Goal: Information Seeking & Learning: Learn about a topic

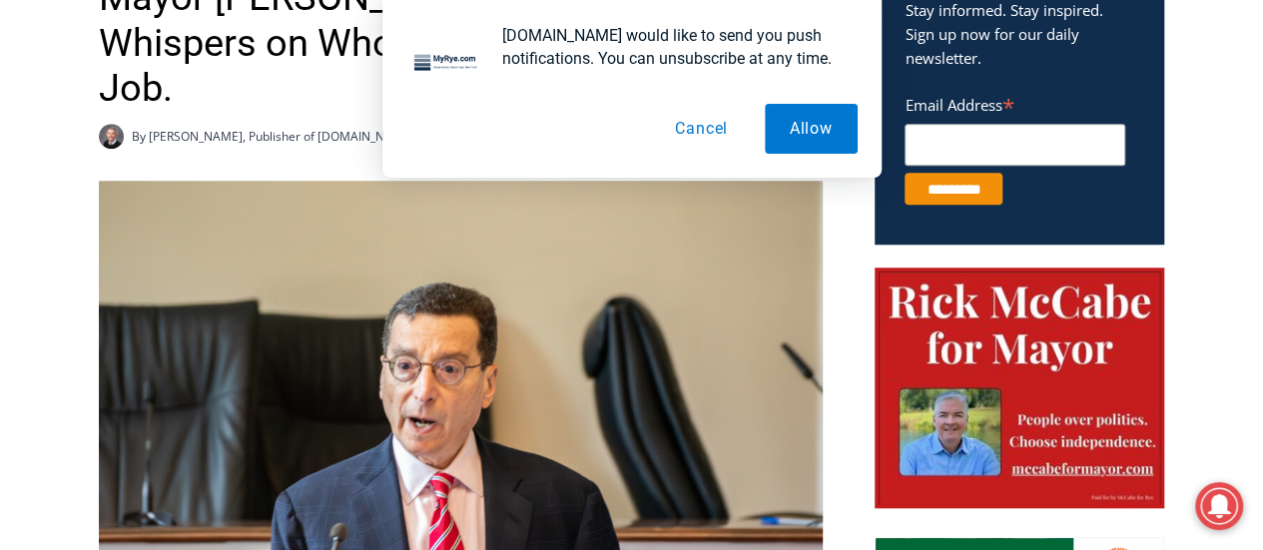
scroll to position [790, 0]
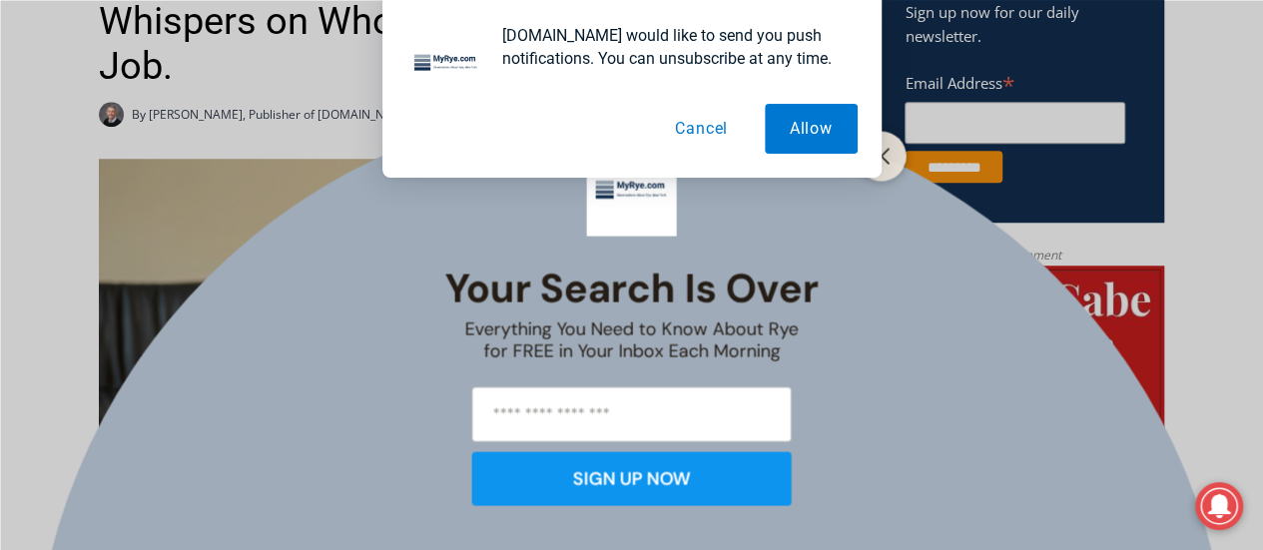
click at [685, 133] on button "Cancel" at bounding box center [701, 129] width 103 height 50
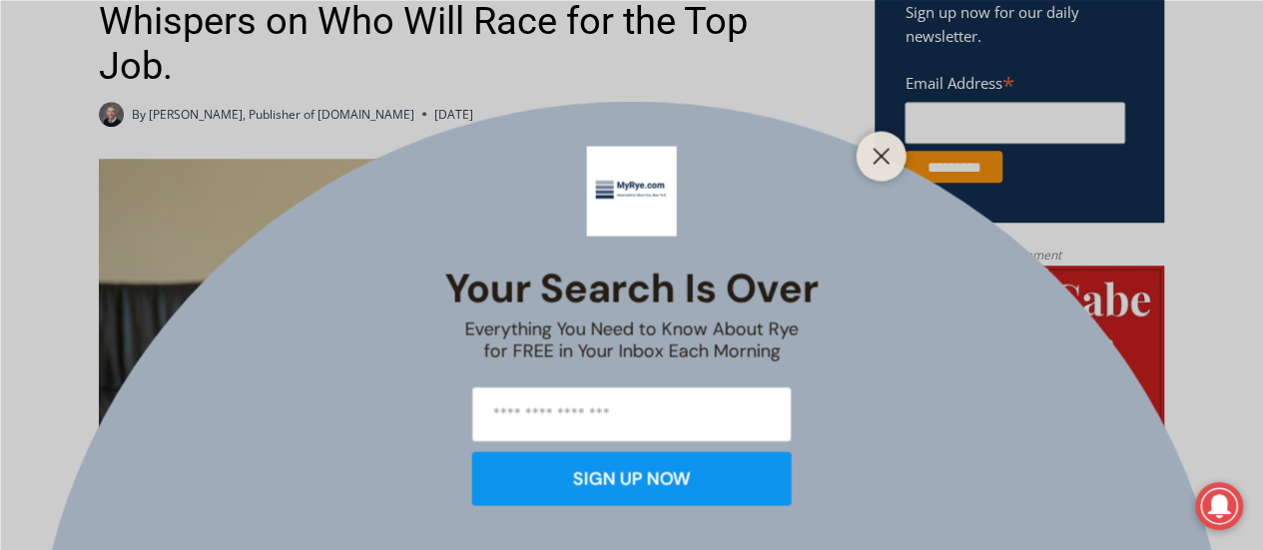
click at [880, 151] on icon "Close" at bounding box center [882, 156] width 18 height 18
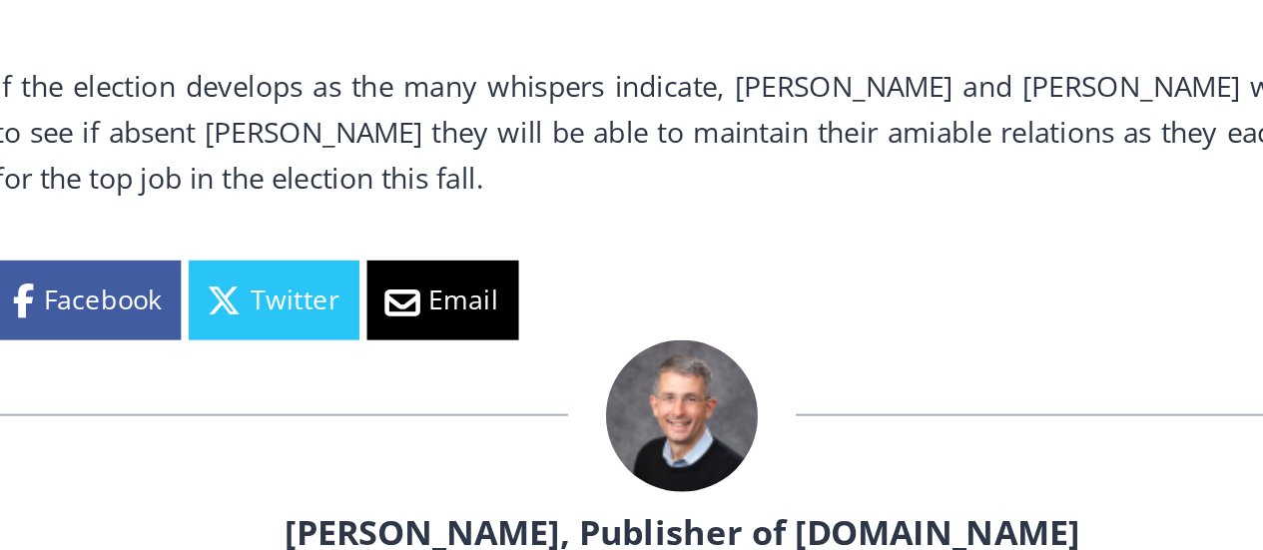
scroll to position [3073, 0]
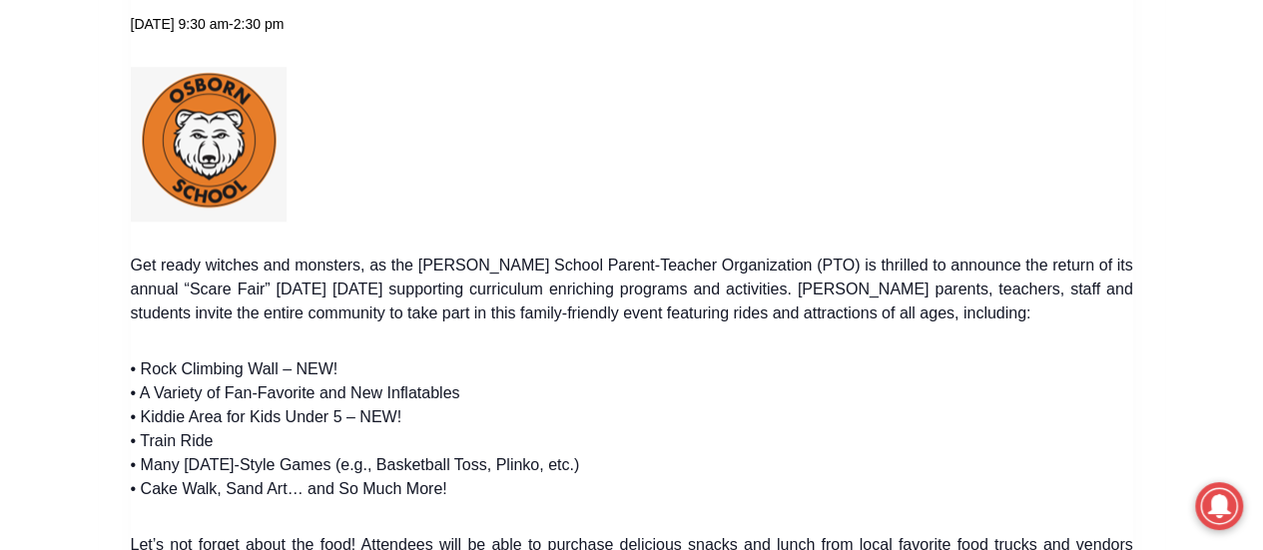
scroll to position [818, 0]
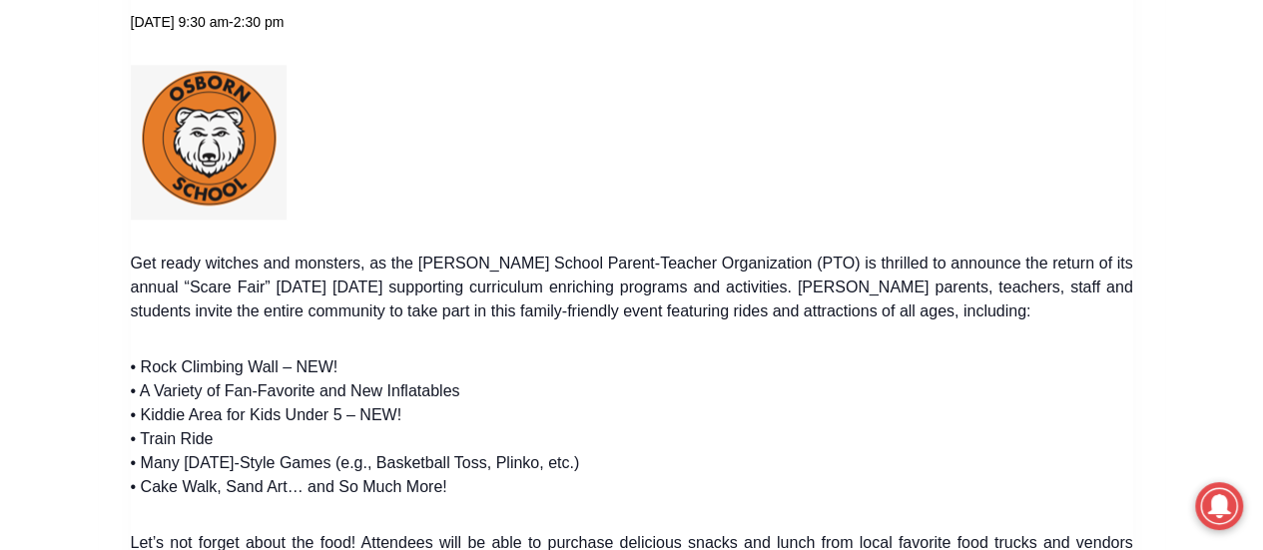
click at [801, 299] on p "Get ready witches and monsters, as the Osborn School Parent-Teacher Organizatio…" at bounding box center [632, 288] width 1002 height 72
click at [929, 153] on div at bounding box center [632, 142] width 1002 height 155
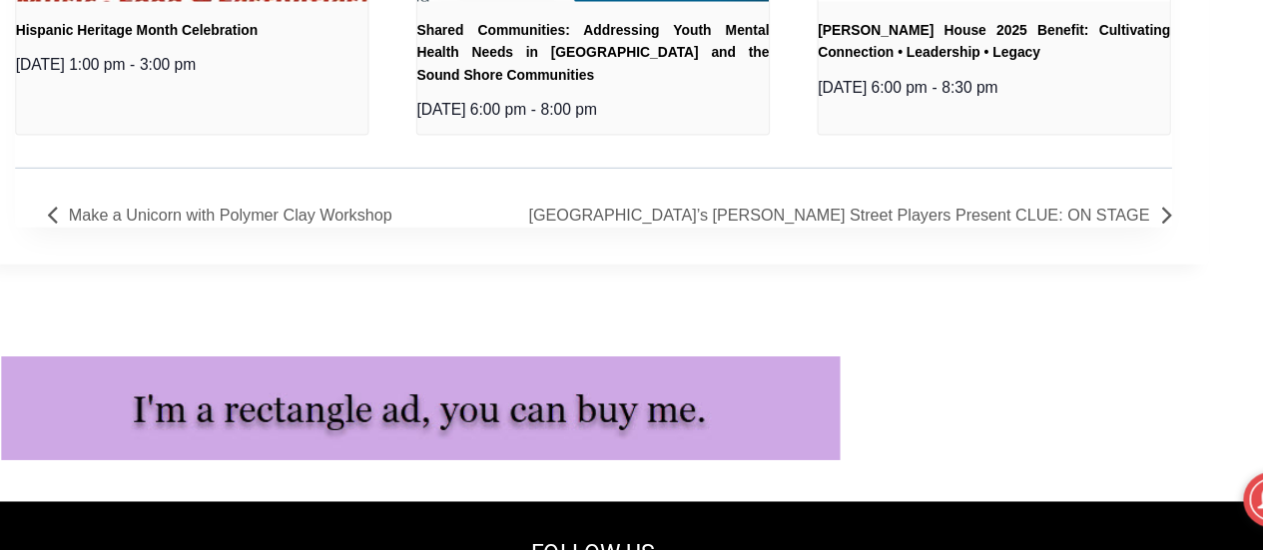
scroll to position [2381, 0]
